Goal: Transaction & Acquisition: Purchase product/service

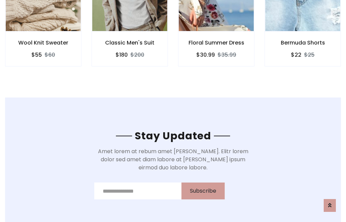
scroll to position [1018, 0]
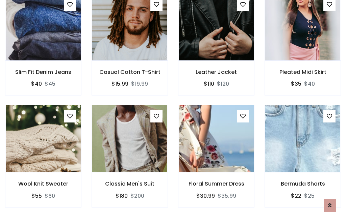
click at [173, 111] on div "Floral Summer Dress $30.99 $35.99" at bounding box center [216, 161] width 86 height 112
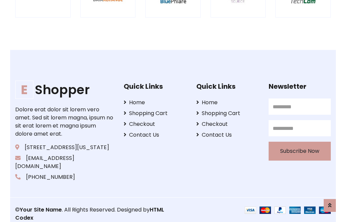
scroll to position [1286, 0]
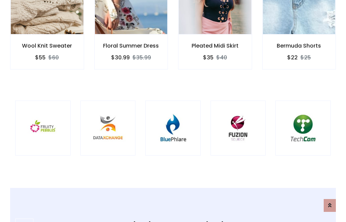
click at [173, 111] on img at bounding box center [173, 128] width 39 height 39
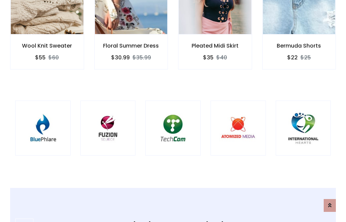
click at [173, 111] on img at bounding box center [173, 128] width 39 height 39
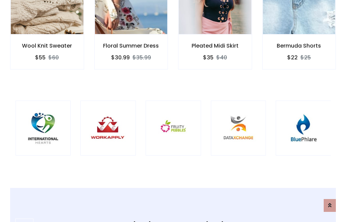
scroll to position [0, 0]
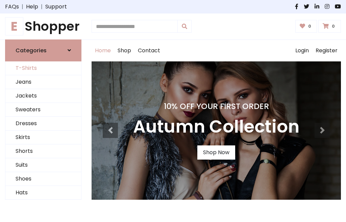
click at [43, 68] on link "T-Shirts" at bounding box center [43, 68] width 76 height 14
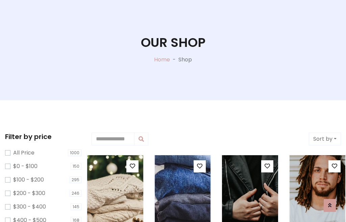
scroll to position [34, 0]
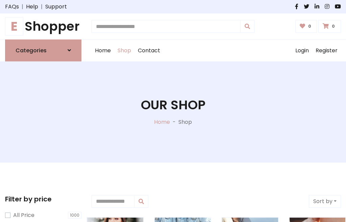
click at [43, 26] on h1 "E Shopper" at bounding box center [43, 26] width 76 height 15
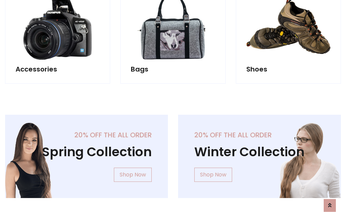
scroll to position [656, 0]
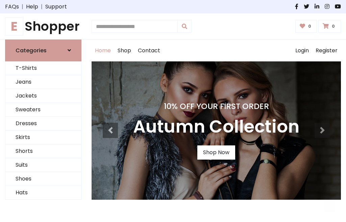
scroll to position [222, 0]
